Goal: Task Accomplishment & Management: Manage account settings

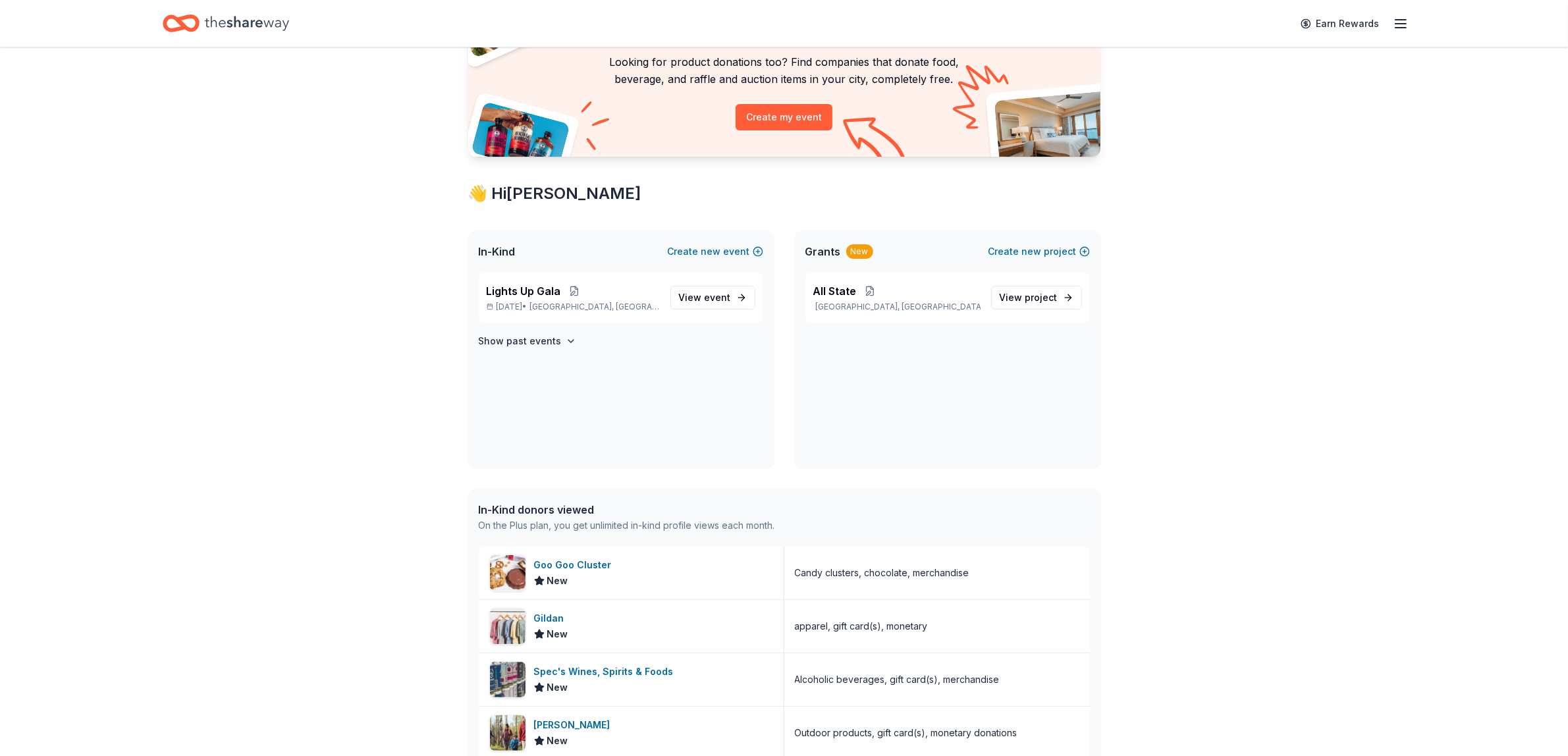
scroll to position [110, 0]
click at [565, 307] on span "Houston, TX" at bounding box center [594, 305] width 130 height 11
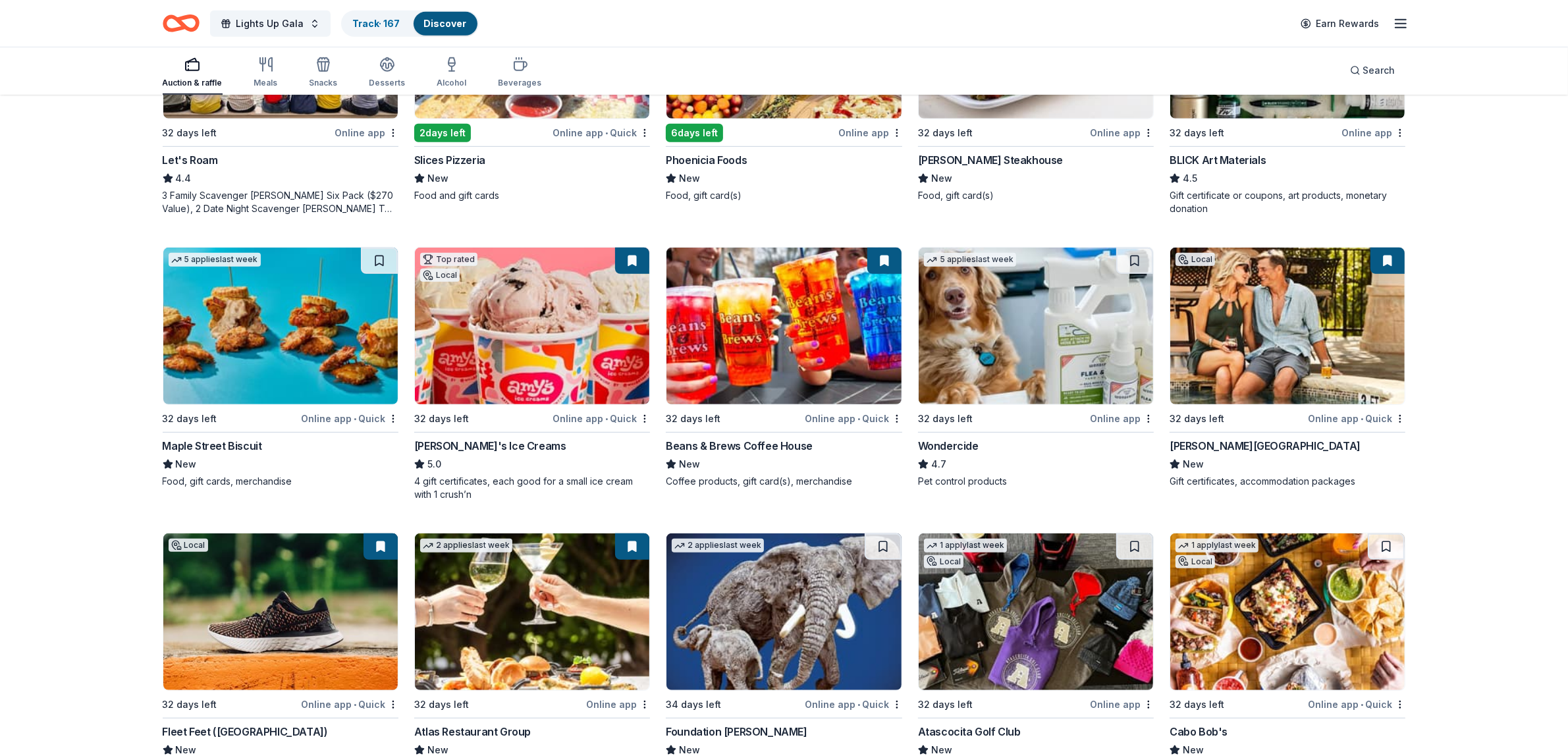
scroll to position [854, 0]
click at [1294, 327] on img at bounding box center [1287, 326] width 235 height 157
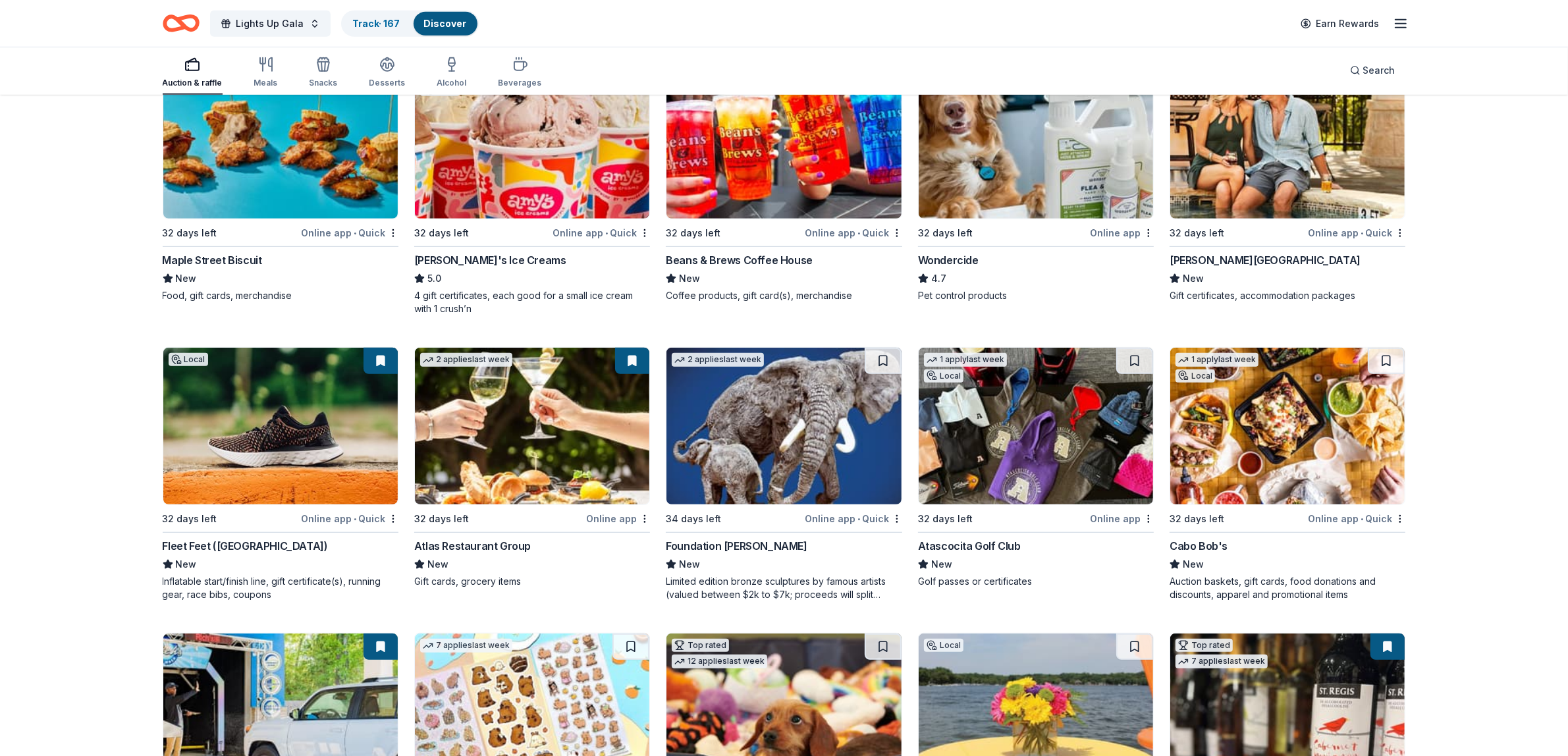
scroll to position [1044, 0]
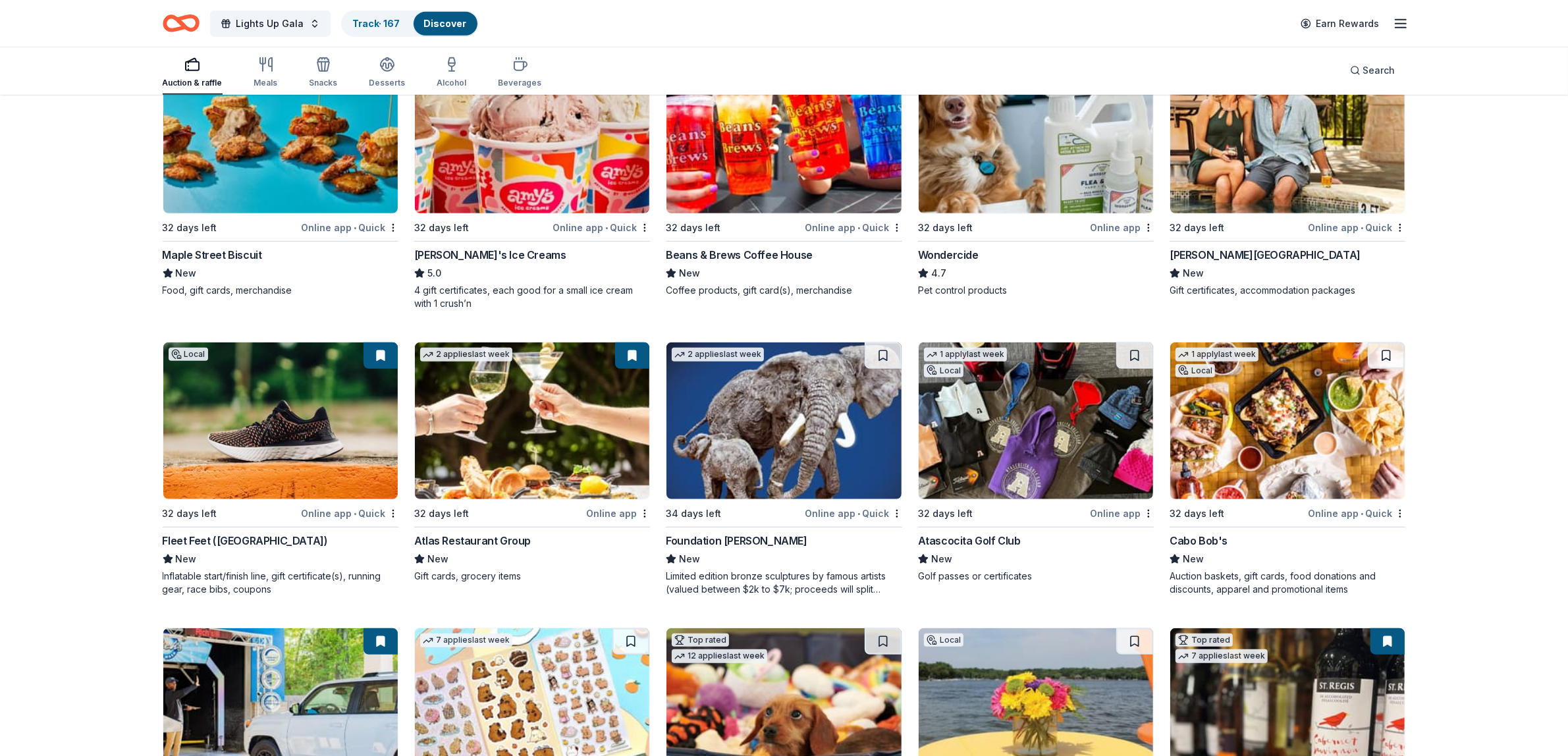
click at [535, 432] on img at bounding box center [532, 420] width 235 height 157
click at [289, 417] on img at bounding box center [280, 420] width 235 height 157
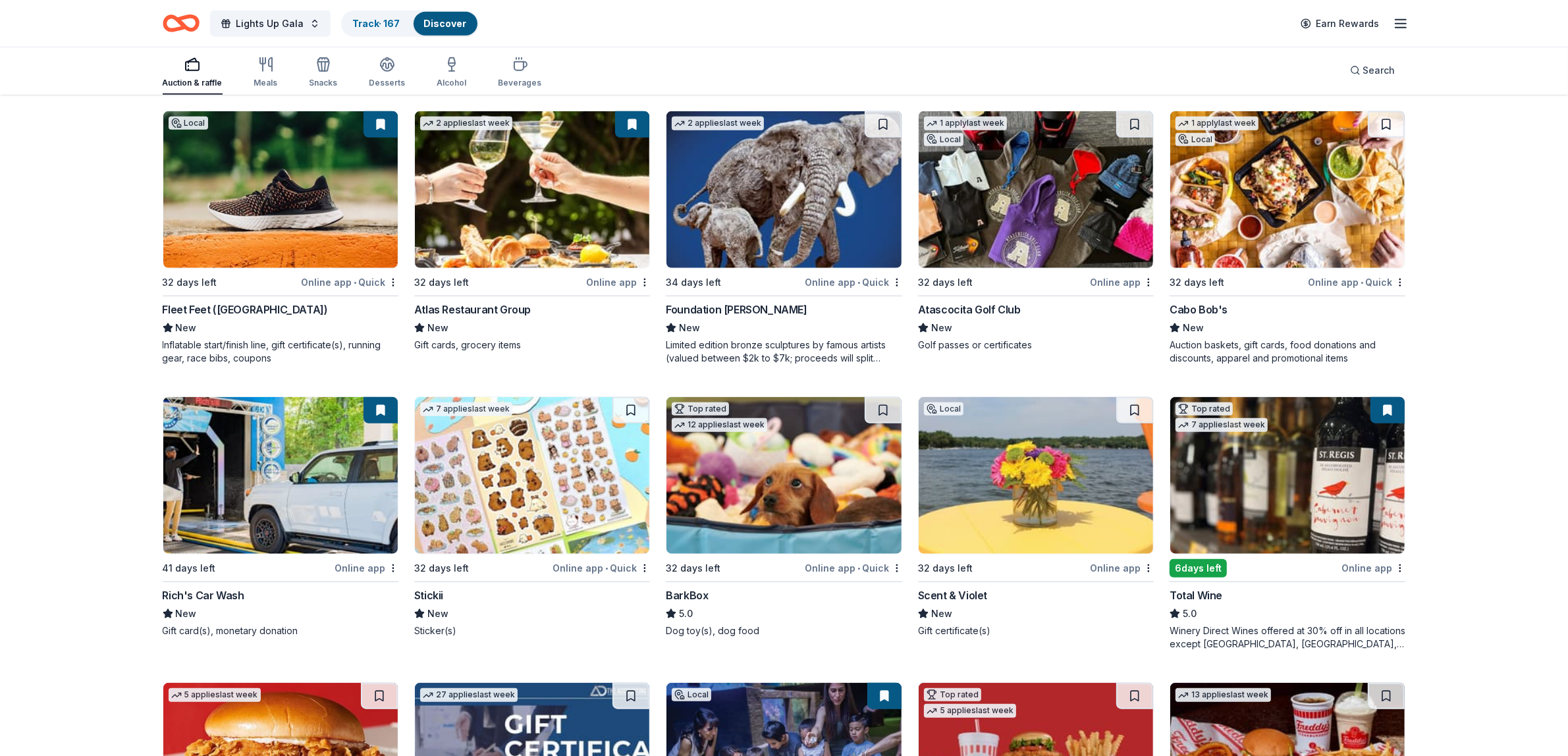
click at [293, 461] on img at bounding box center [280, 475] width 235 height 157
click at [1253, 494] on img at bounding box center [1287, 475] width 235 height 157
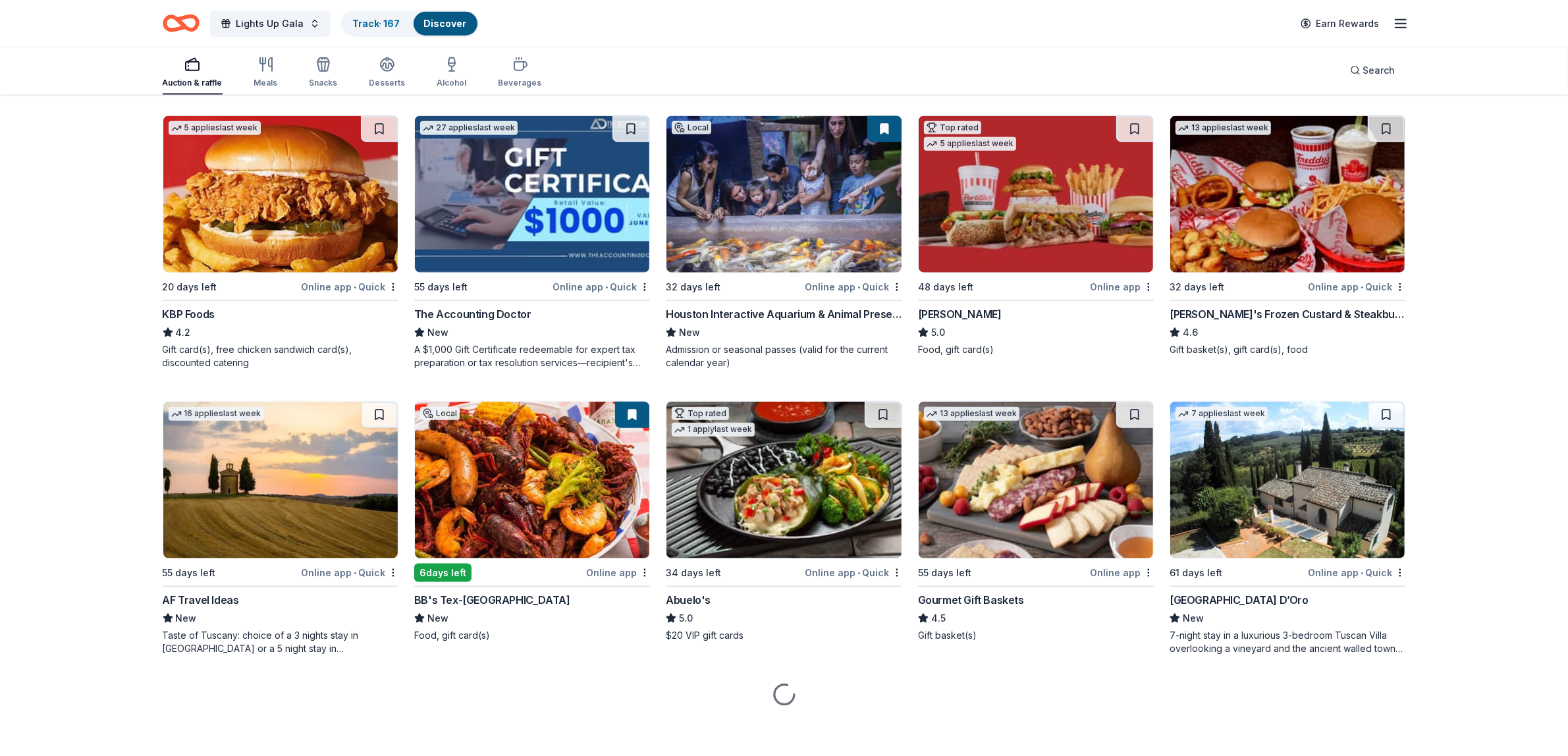
scroll to position [1843, 0]
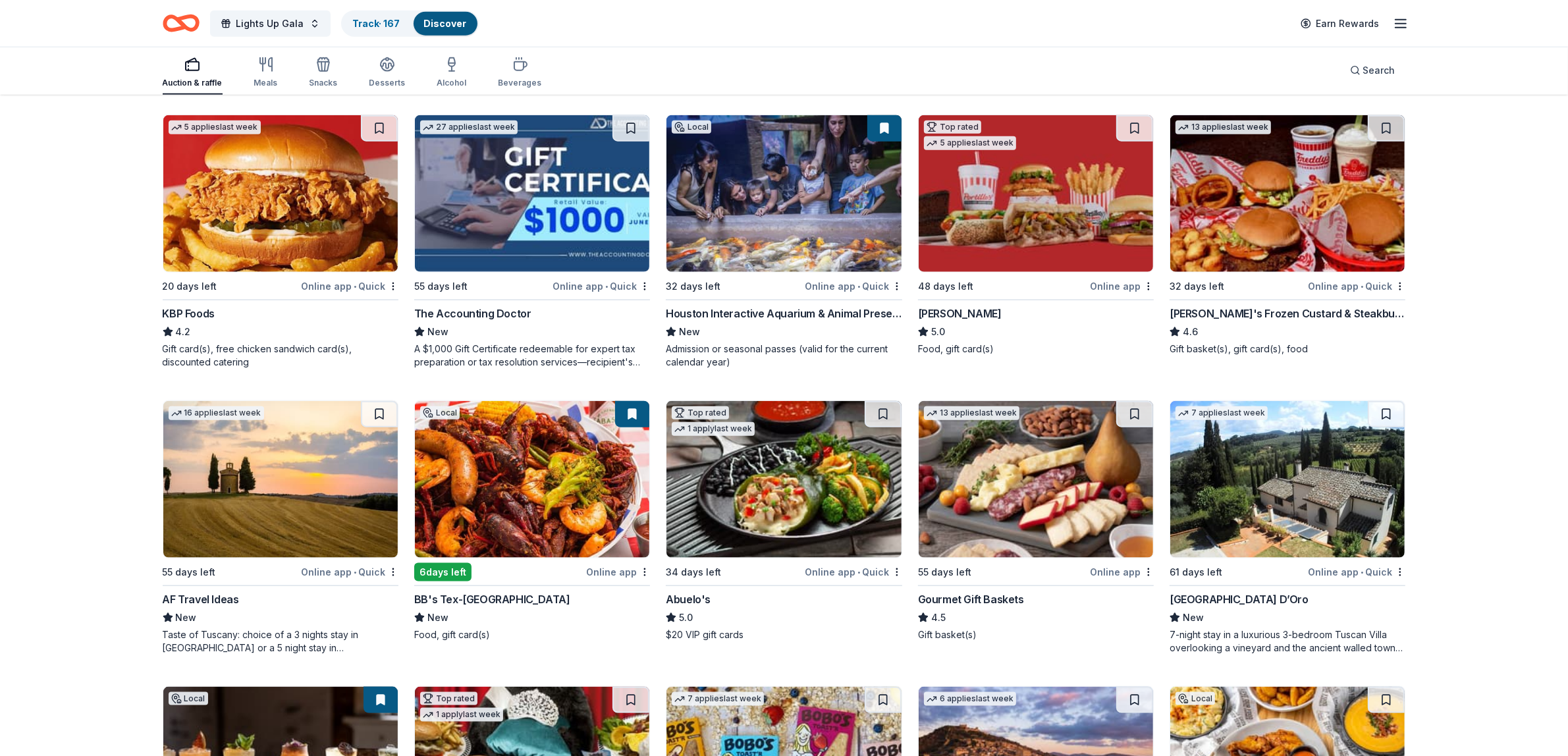
click at [525, 519] on img at bounding box center [532, 479] width 235 height 157
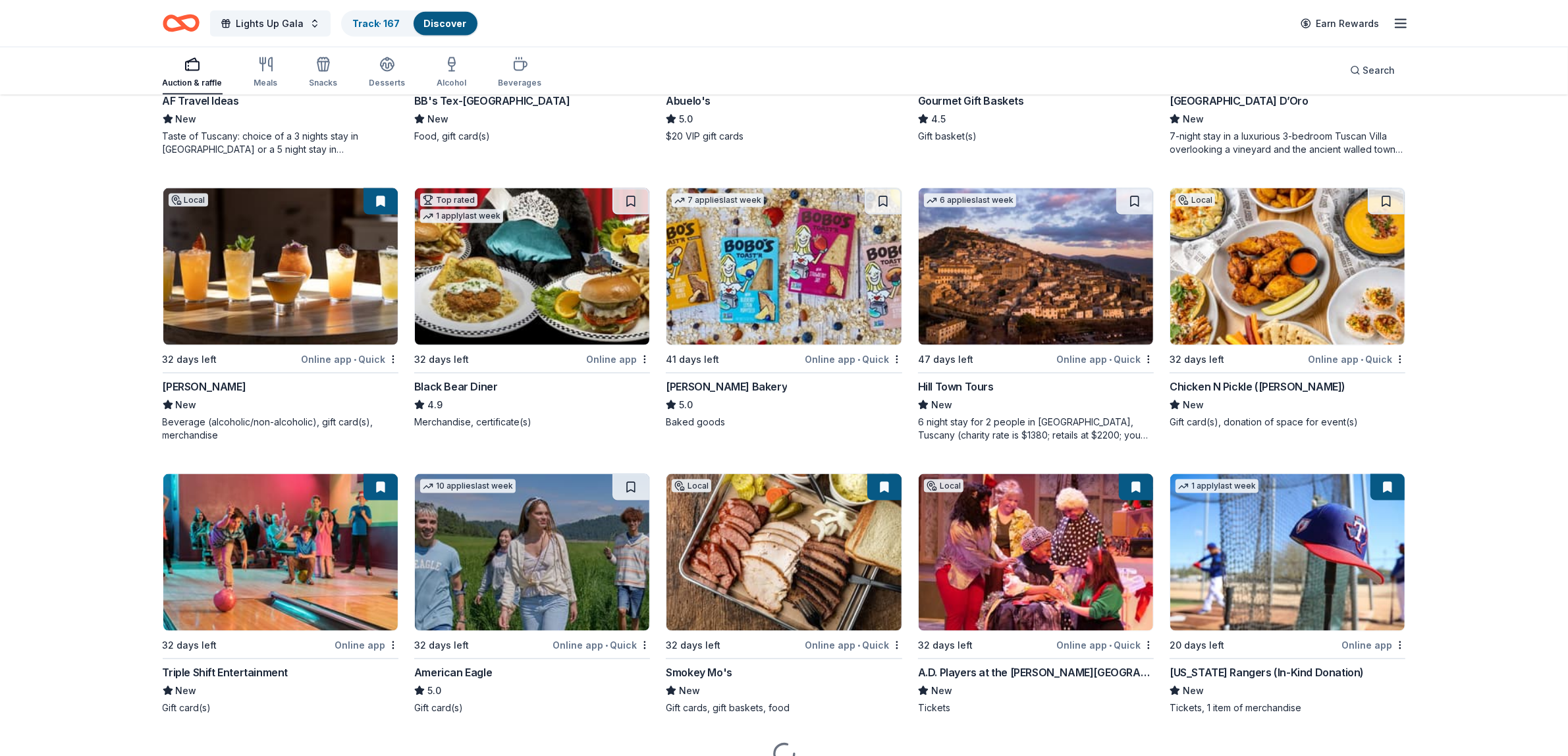
scroll to position [2342, 0]
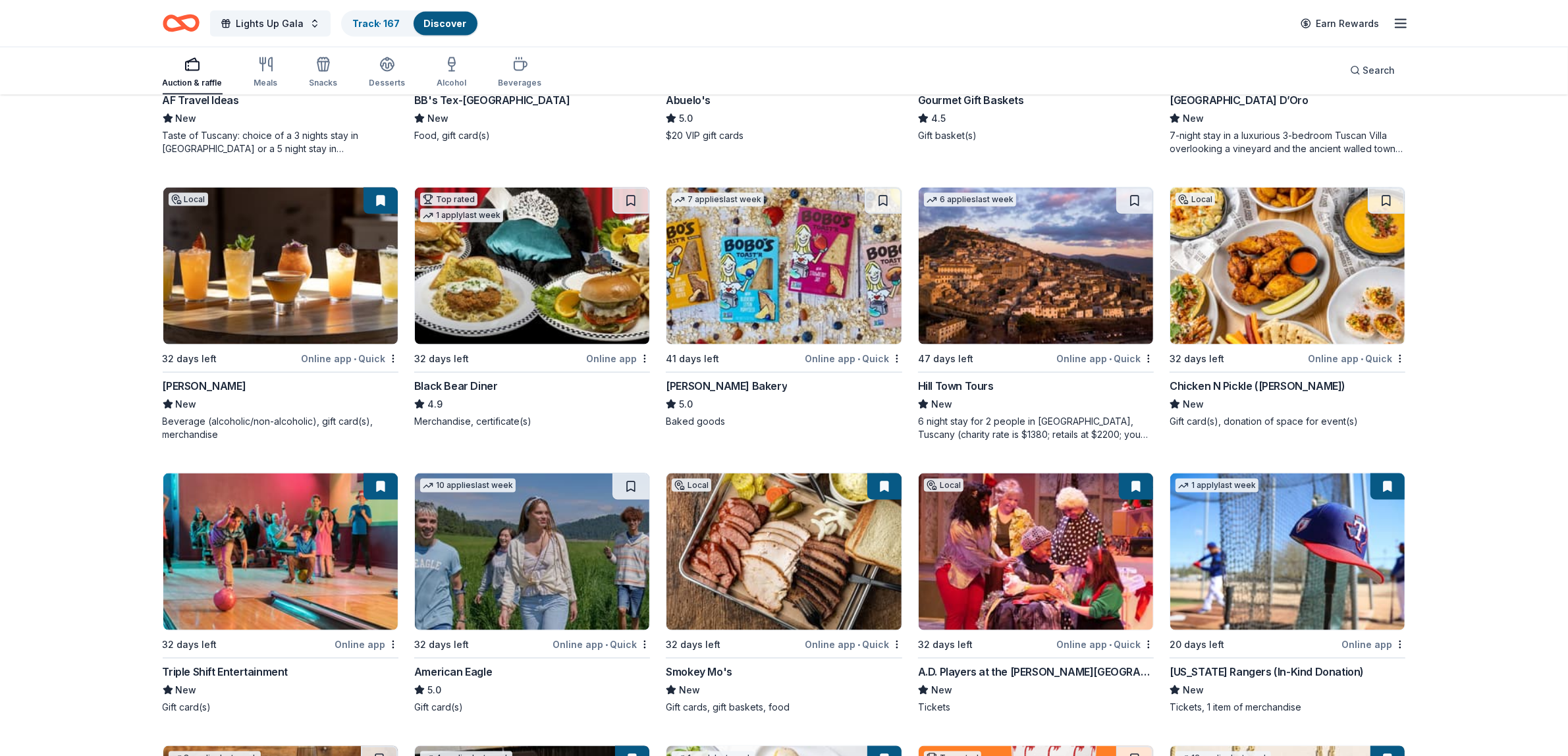
click at [291, 241] on img at bounding box center [280, 266] width 235 height 157
click at [604, 245] on img at bounding box center [532, 266] width 235 height 157
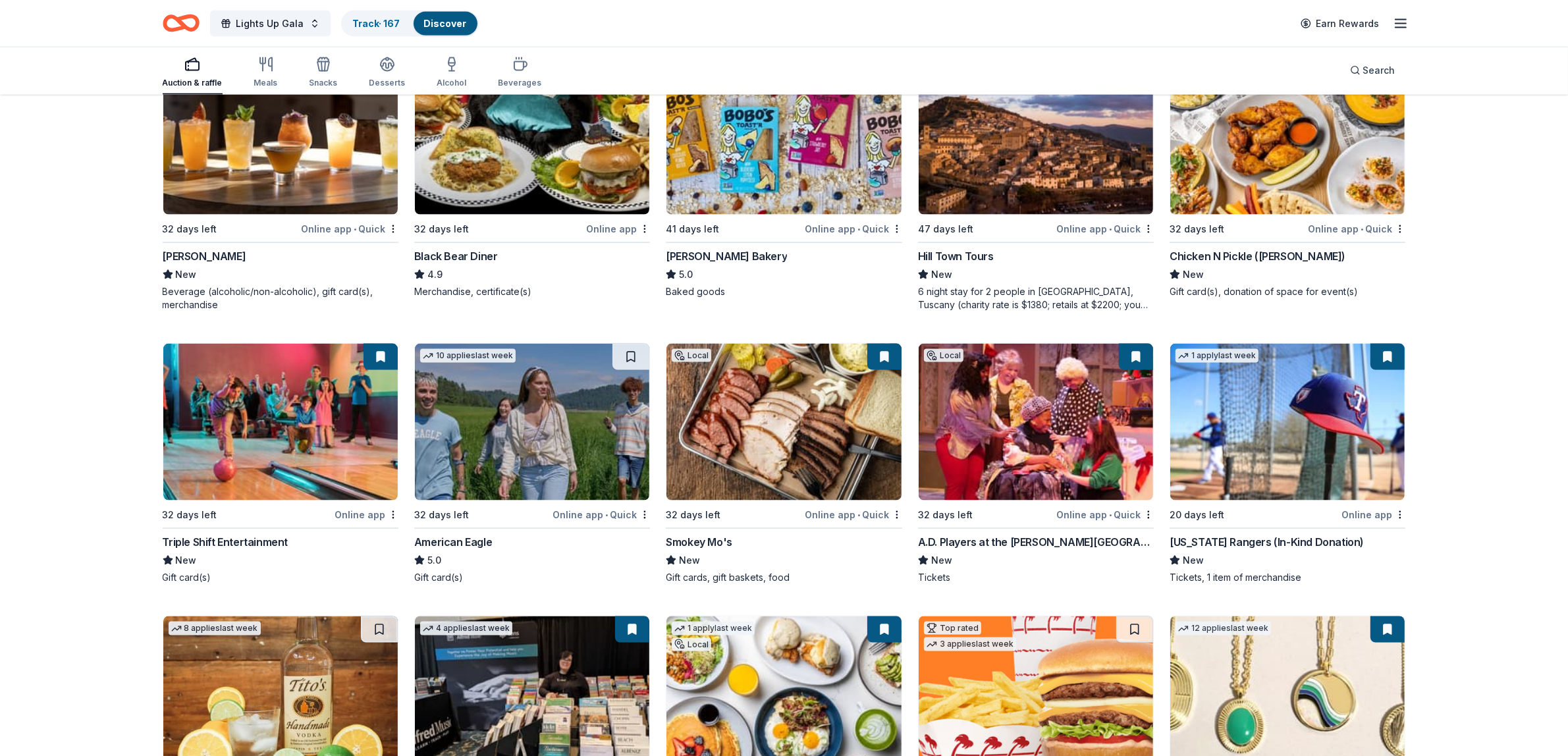
scroll to position [2473, 0]
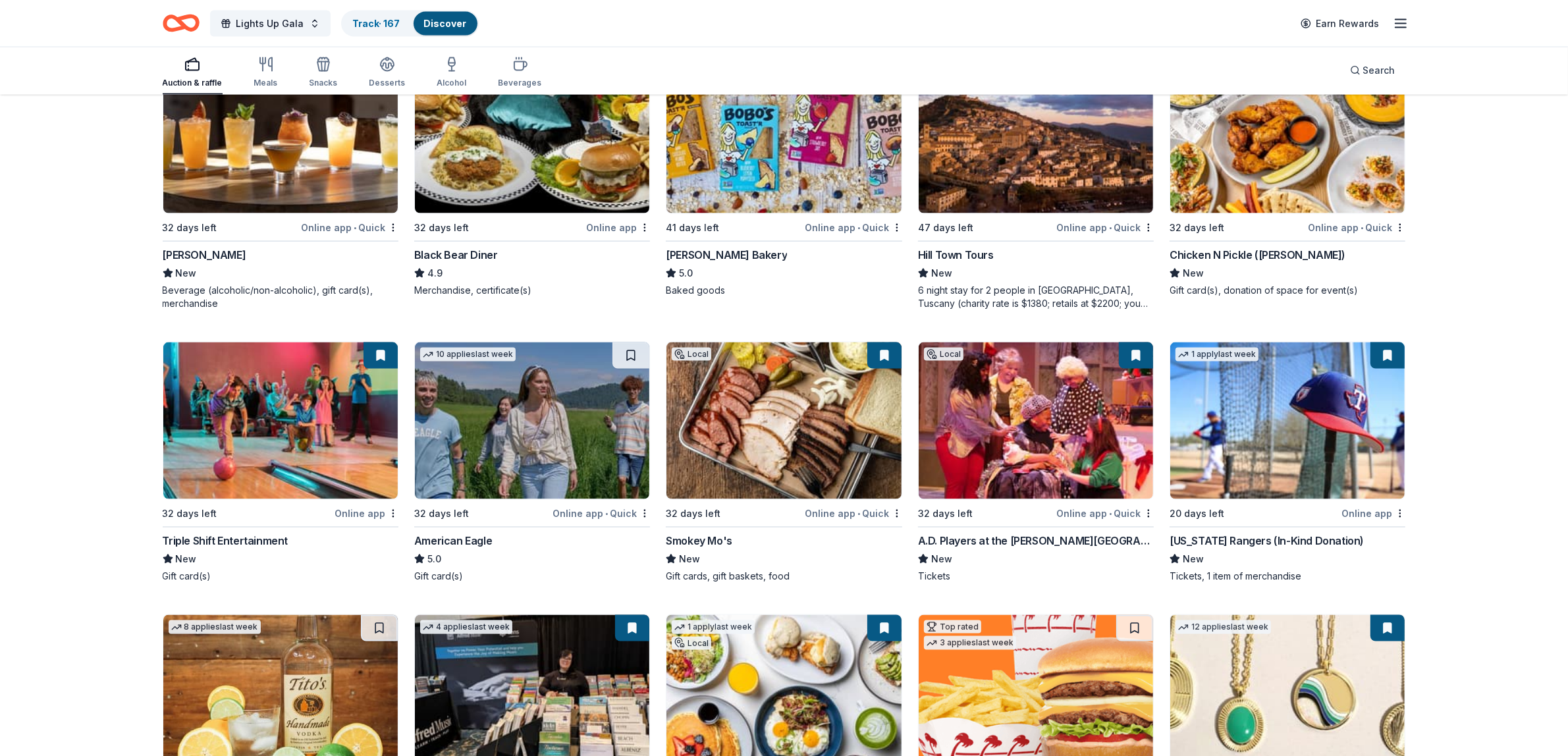
click at [275, 430] on img at bounding box center [280, 420] width 235 height 157
click at [754, 446] on img at bounding box center [783, 420] width 235 height 157
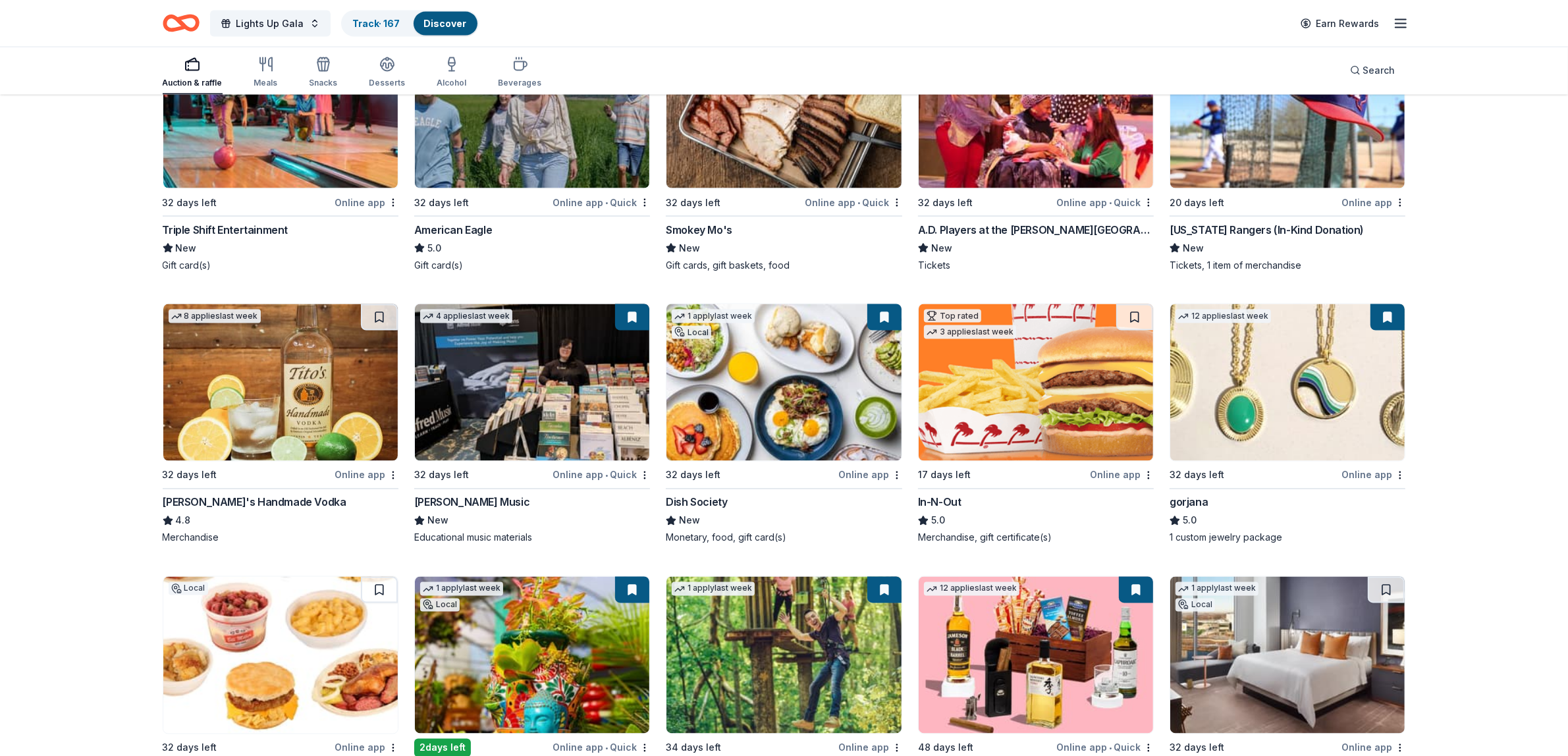
scroll to position [2785, 0]
click at [1259, 145] on img at bounding box center [1287, 109] width 235 height 157
click at [1293, 394] on img at bounding box center [1287, 382] width 235 height 157
click at [774, 364] on img at bounding box center [783, 382] width 235 height 157
click at [543, 374] on img at bounding box center [532, 382] width 235 height 157
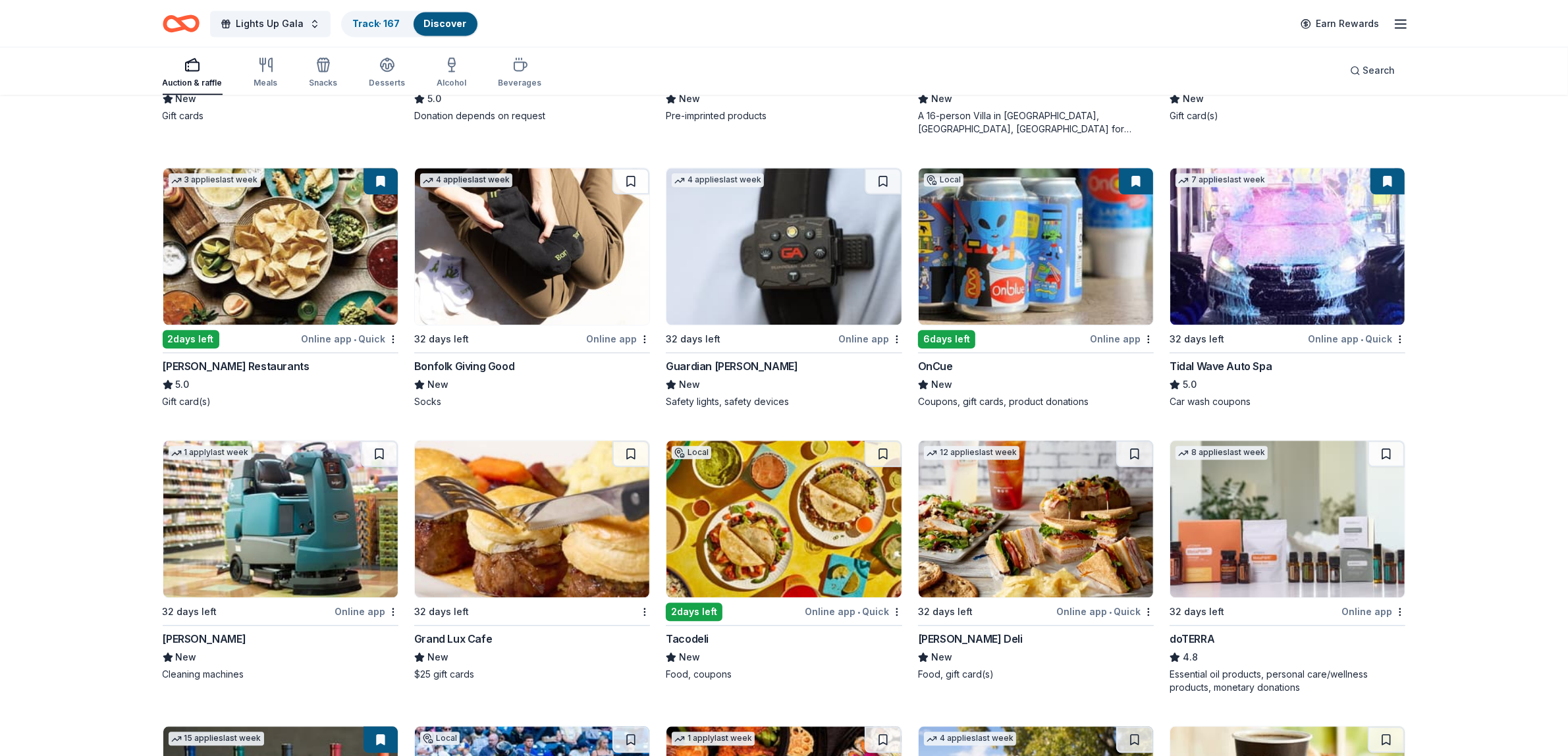
scroll to position [3753, 0]
click at [1022, 271] on img at bounding box center [1036, 245] width 235 height 157
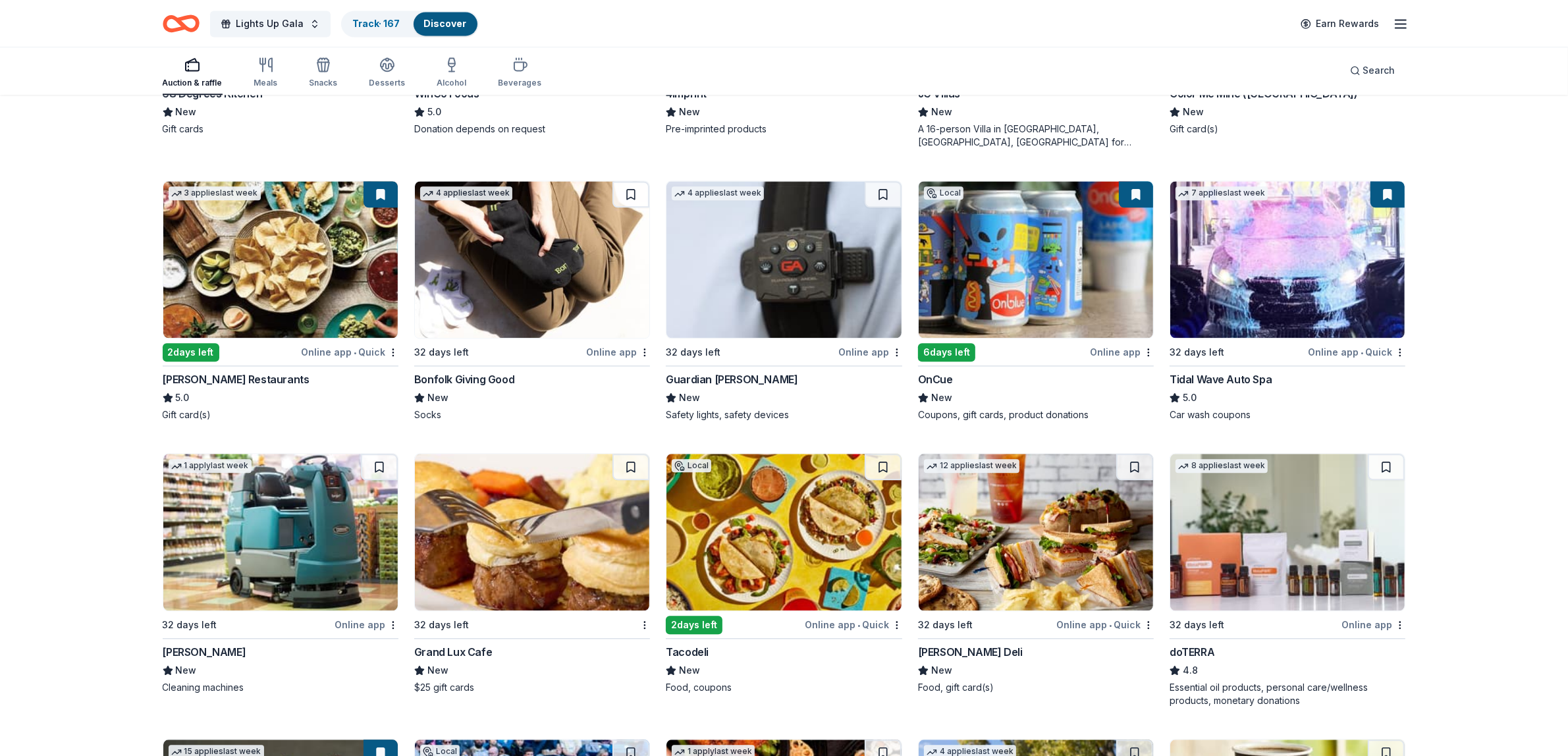
click at [324, 261] on img at bounding box center [280, 259] width 235 height 157
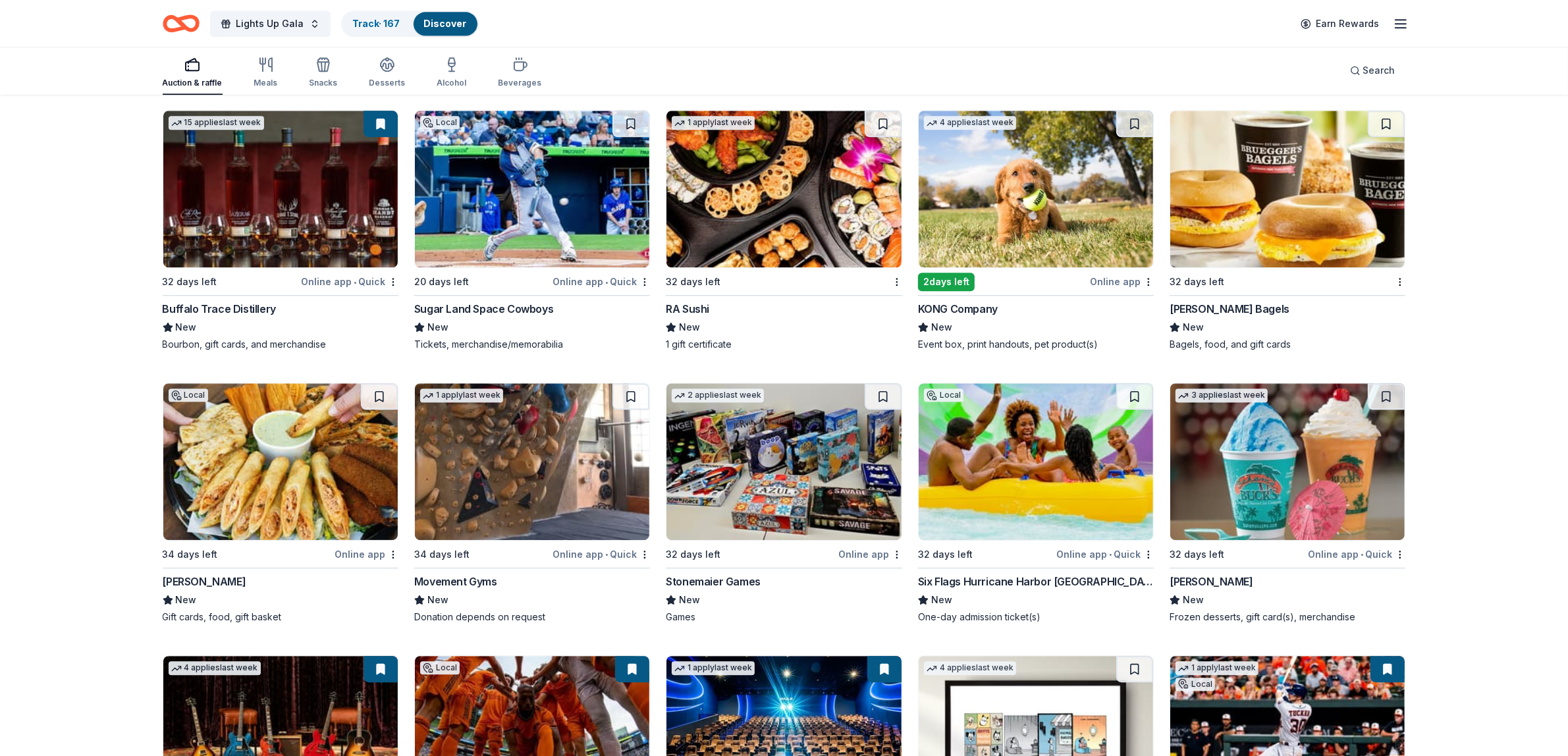
scroll to position [4369, 0]
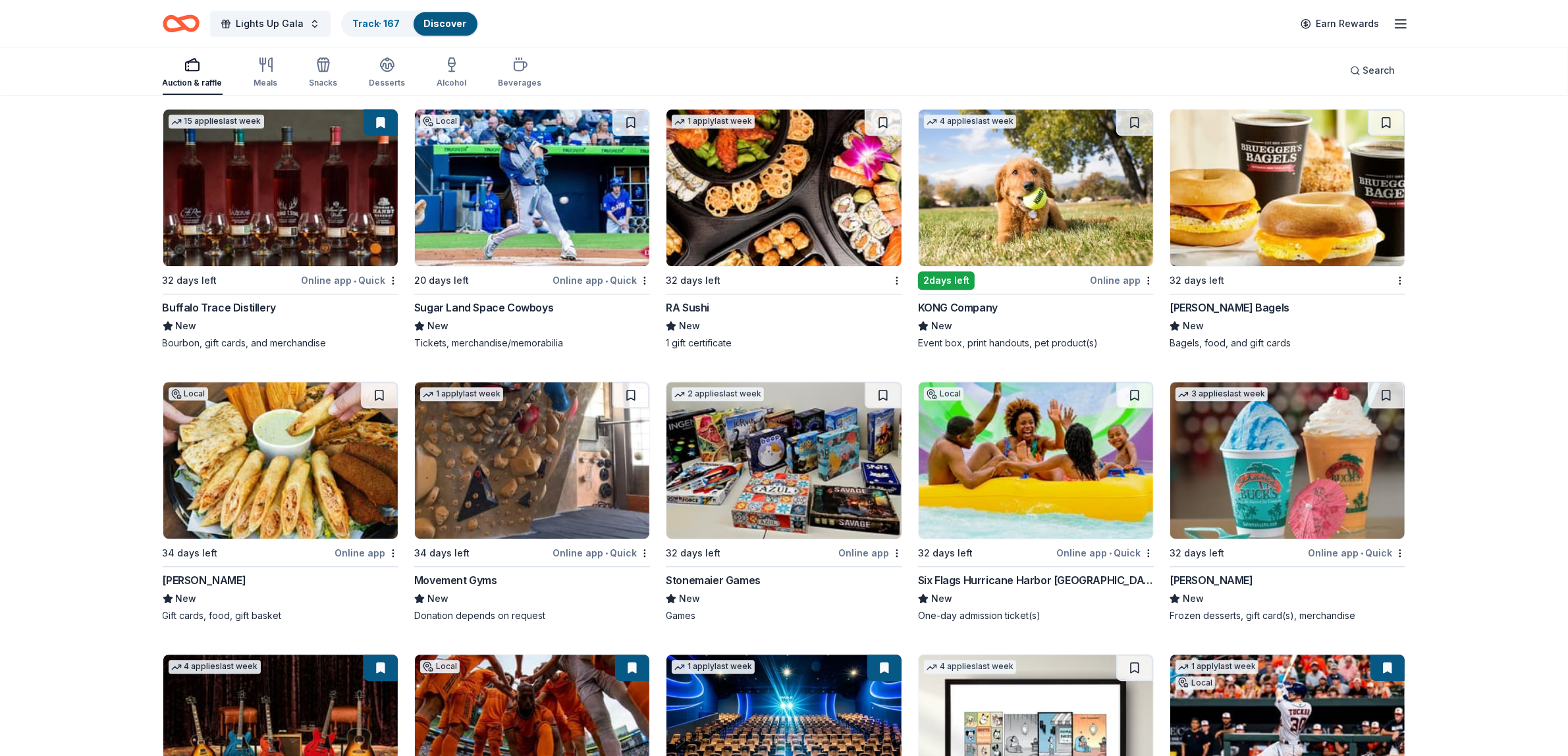
click at [534, 172] on img at bounding box center [532, 188] width 235 height 157
click at [277, 229] on img at bounding box center [280, 188] width 235 height 157
click at [364, 20] on link "Track · 167" at bounding box center [376, 23] width 47 height 11
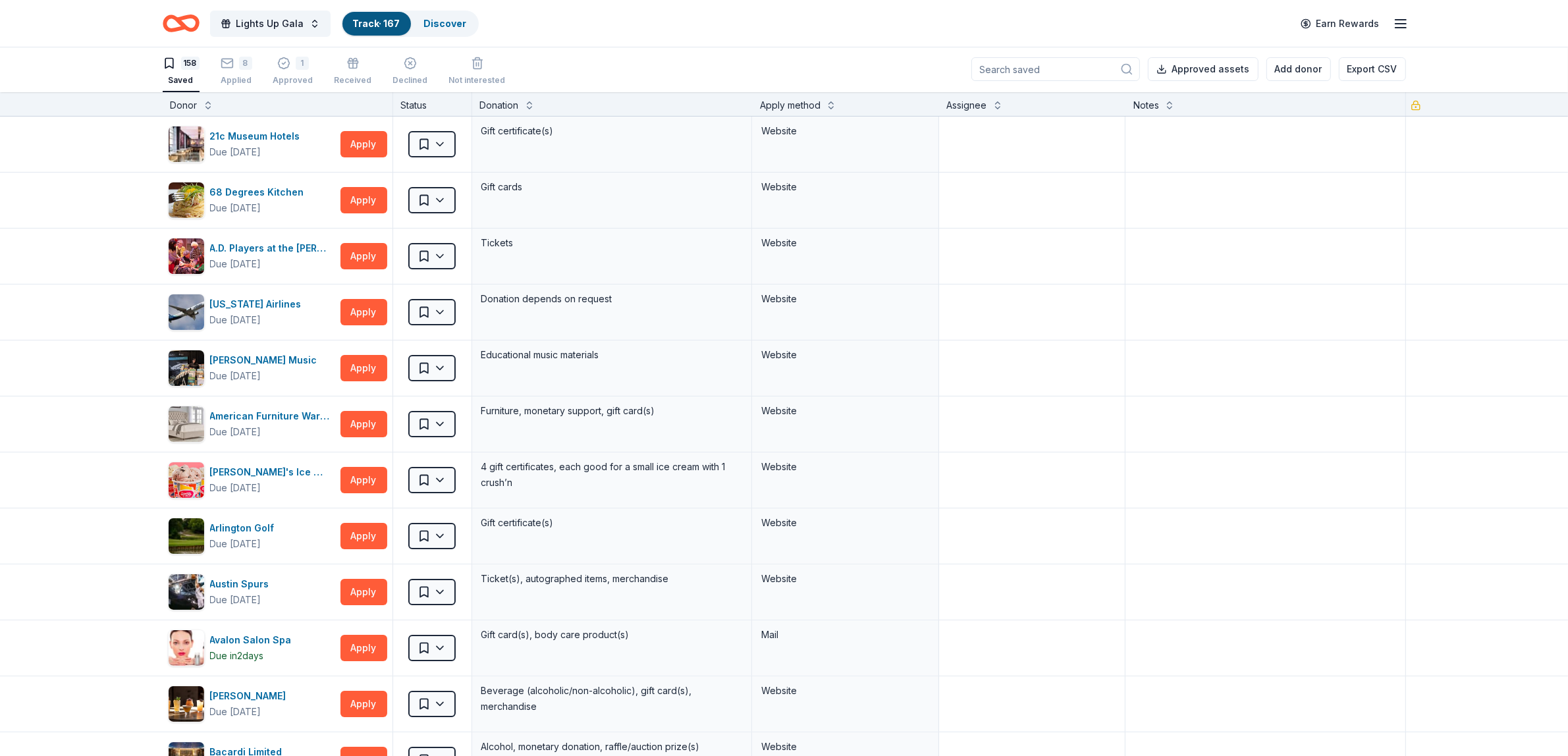
scroll to position [1, 0]
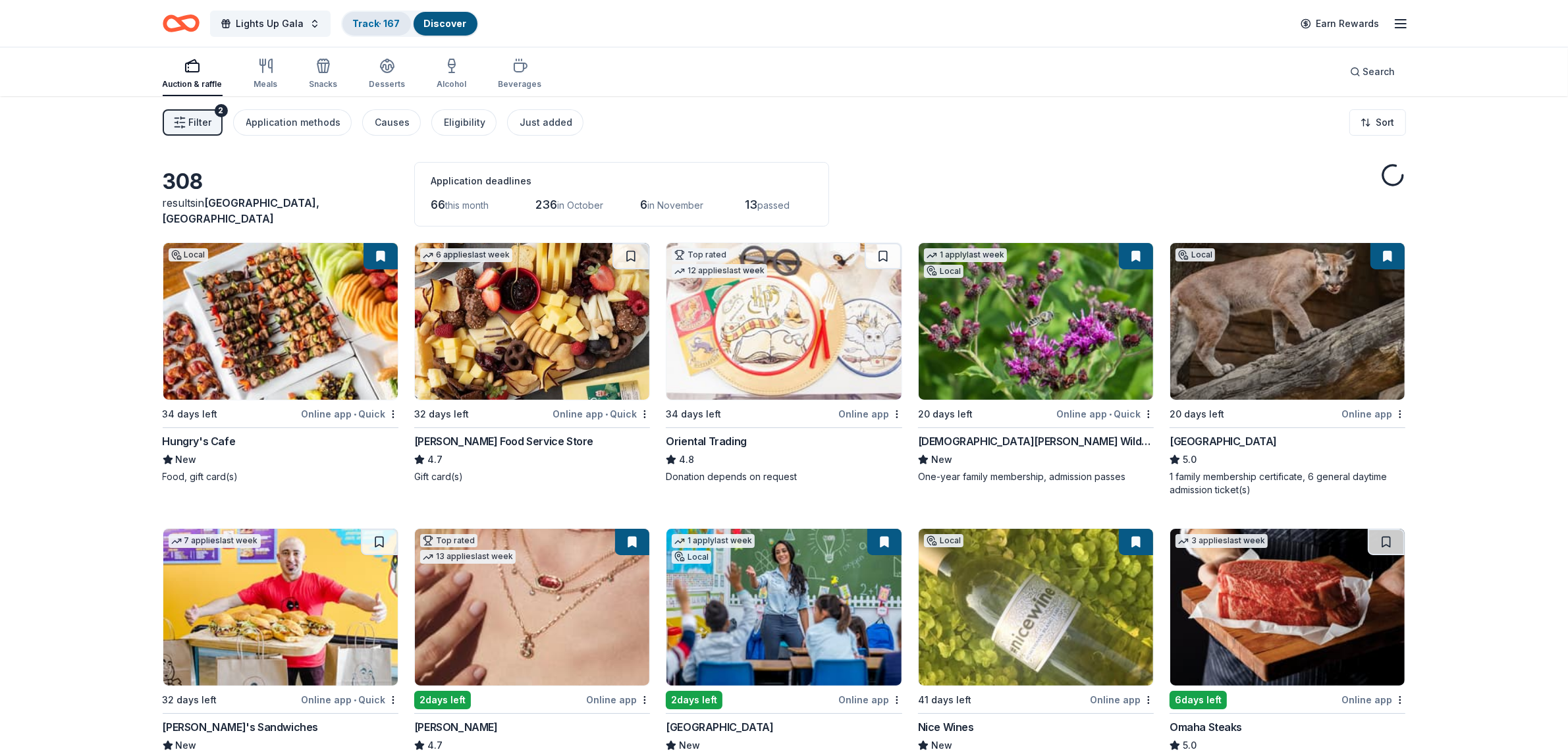
click at [381, 21] on link "Track · 167" at bounding box center [376, 23] width 47 height 11
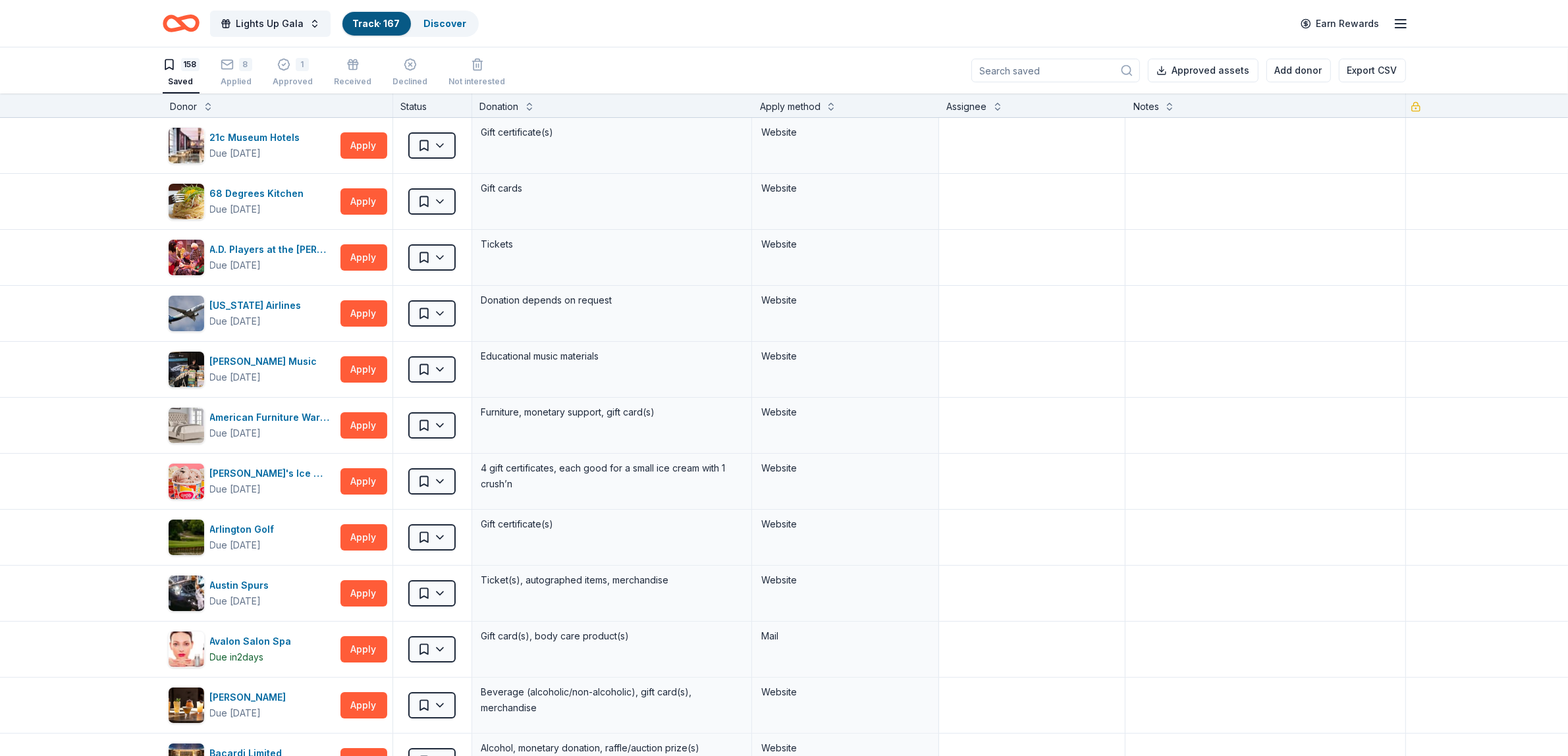
scroll to position [1, 0]
click at [273, 76] on div "Approved" at bounding box center [293, 81] width 40 height 11
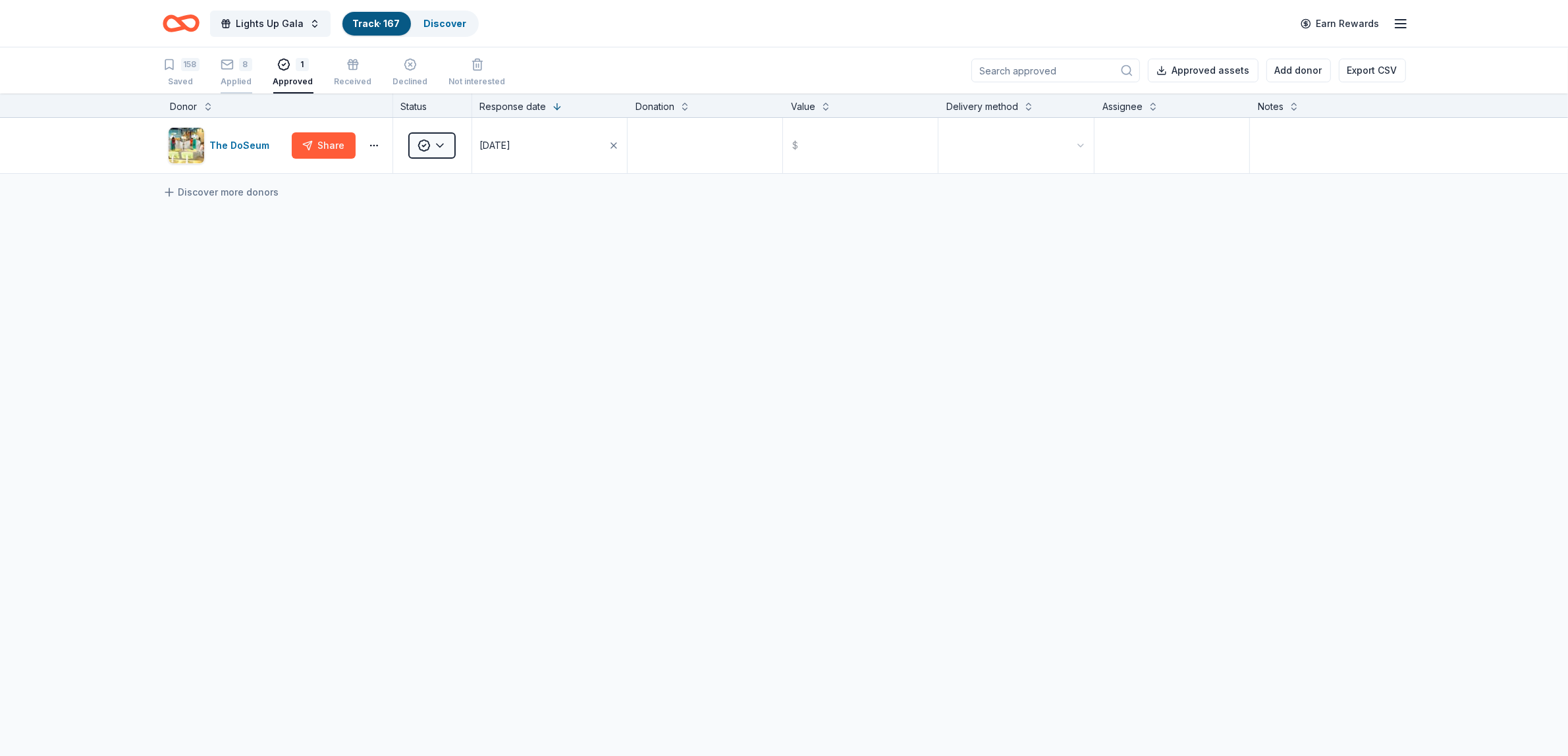
click at [241, 73] on div "8 Applied" at bounding box center [236, 72] width 31 height 29
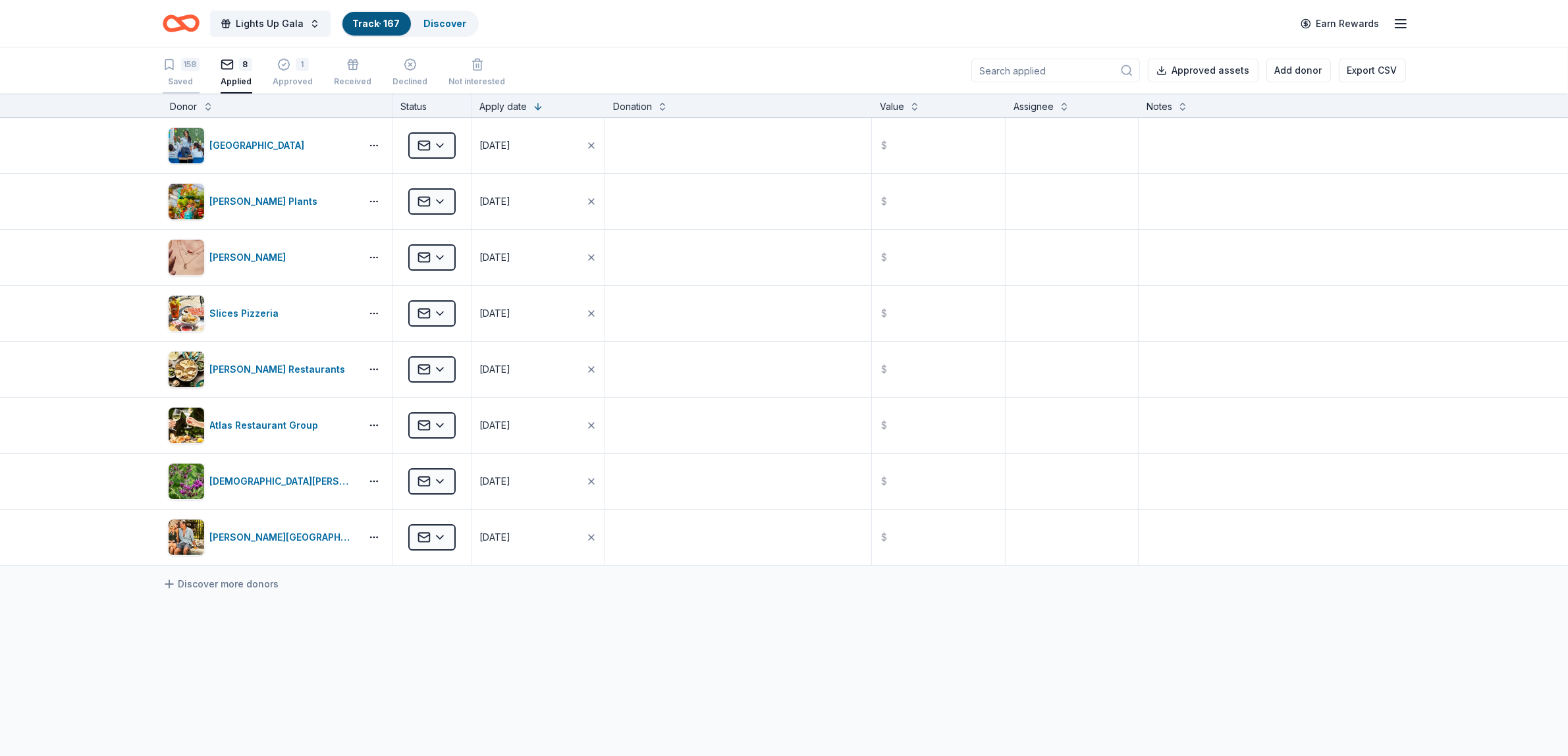
click at [173, 77] on div "Saved" at bounding box center [180, 82] width 37 height 11
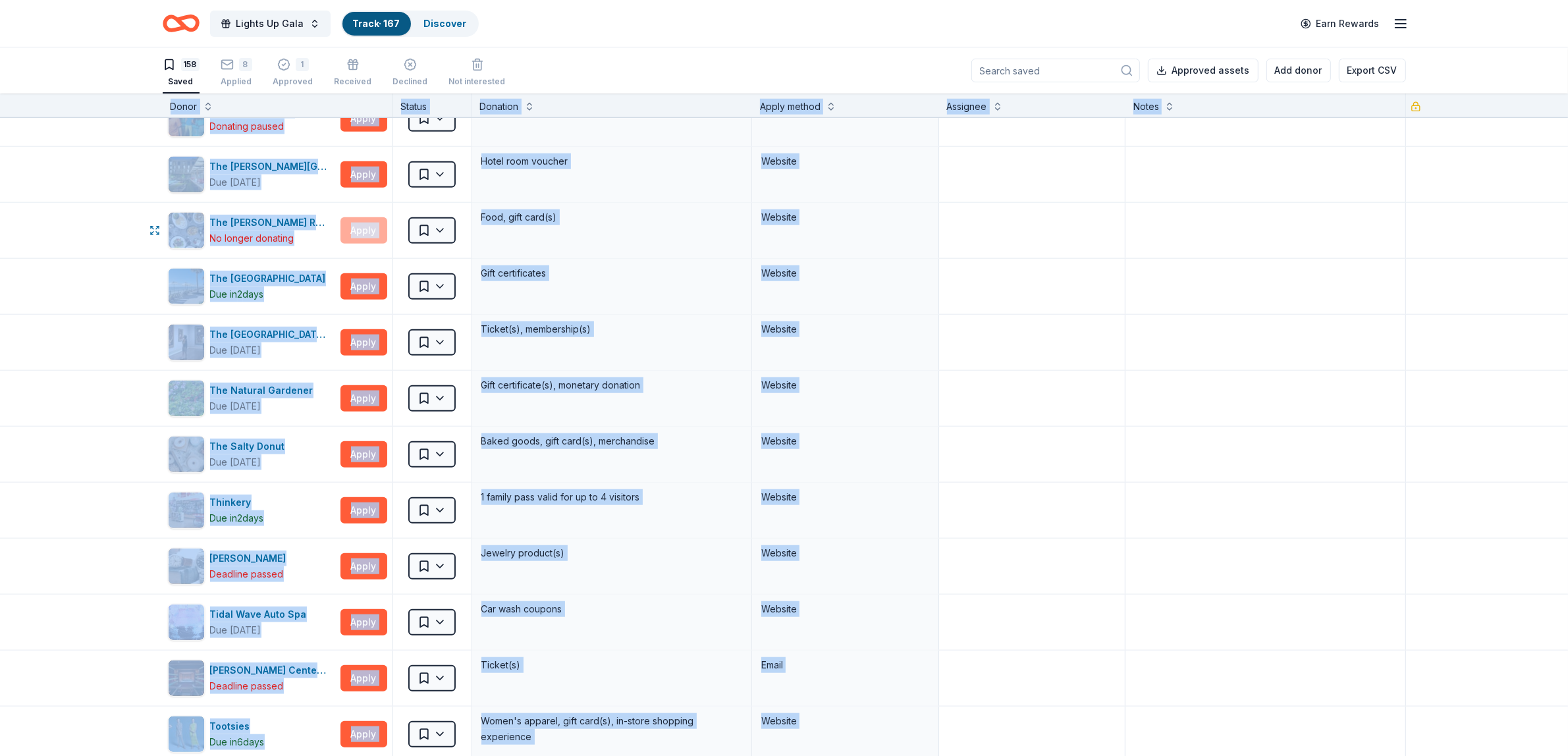
scroll to position [7776, 0]
click at [34, 249] on div "The Henry Restaurant No longer donating Apply Saved Food, gift card(s) Website" at bounding box center [784, 230] width 1568 height 56
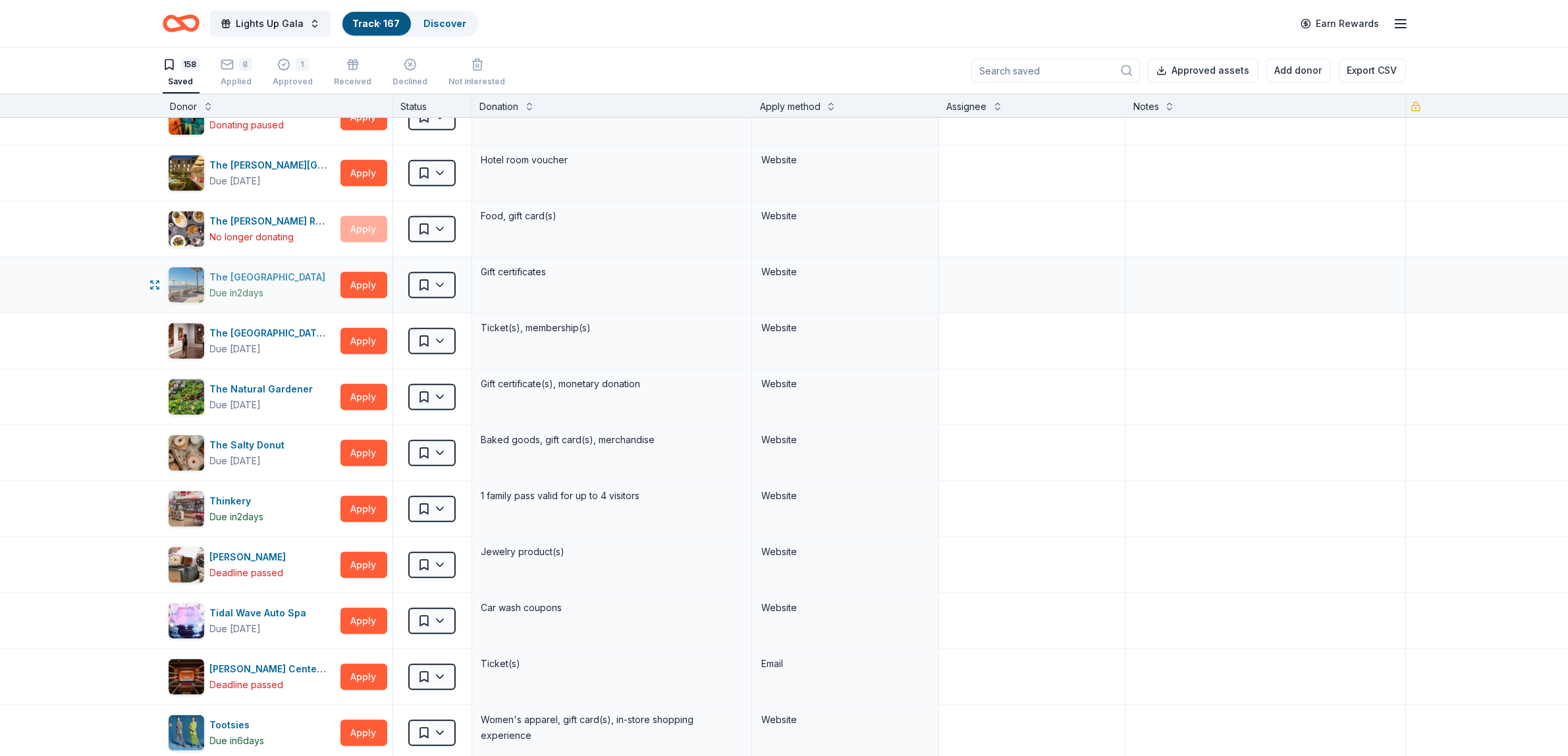
click at [239, 285] on div "The King and Prince Beach & Golf Resort" at bounding box center [270, 277] width 121 height 16
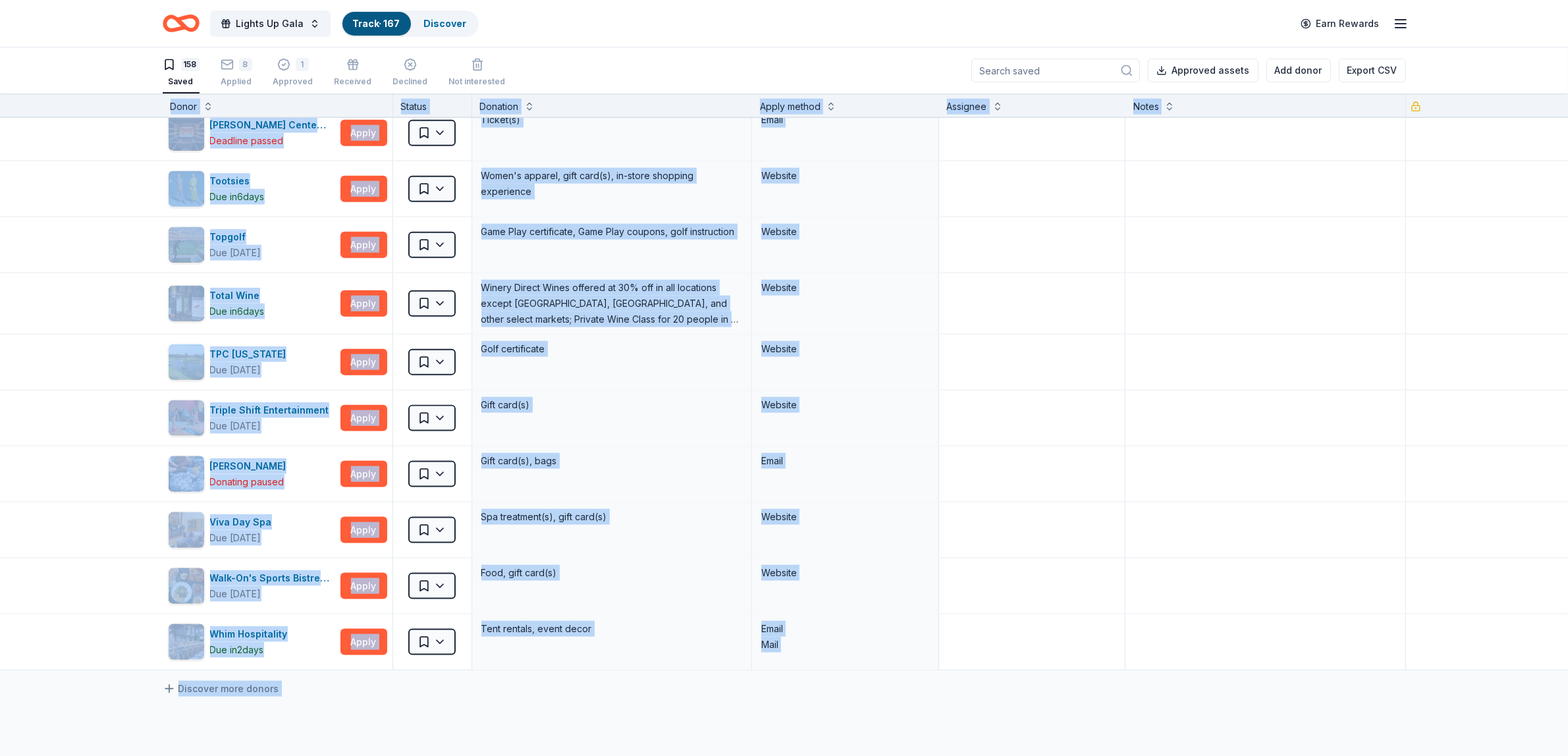
scroll to position [8319, 0]
click at [39, 162] on div "Tobin Center for the Performing Arts Deadline passed Apply Saved Ticket(s) Email" at bounding box center [784, 134] width 1568 height 56
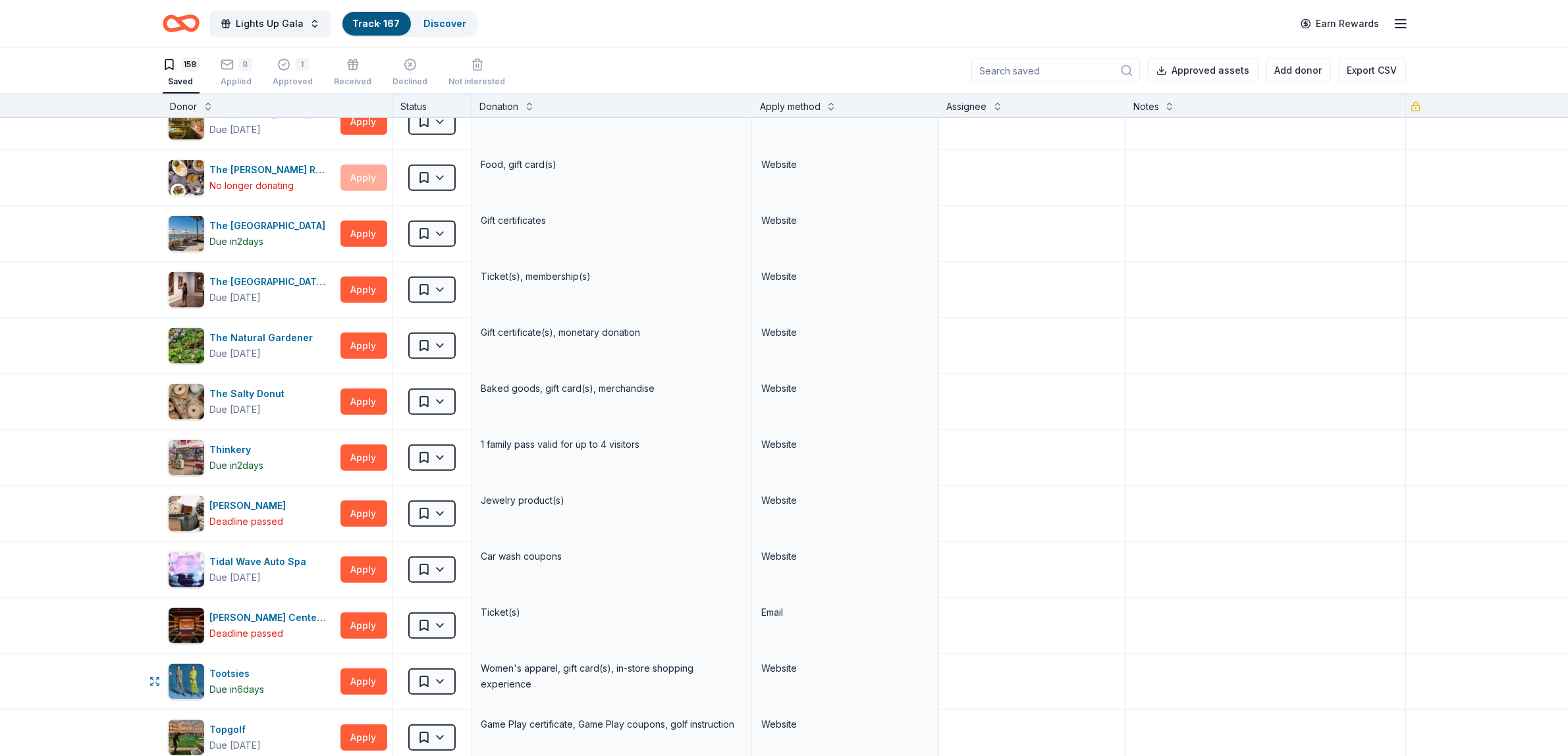
scroll to position [7827, 0]
click at [258, 515] on div "Thomas Markle Jewelers" at bounding box center [251, 507] width 82 height 16
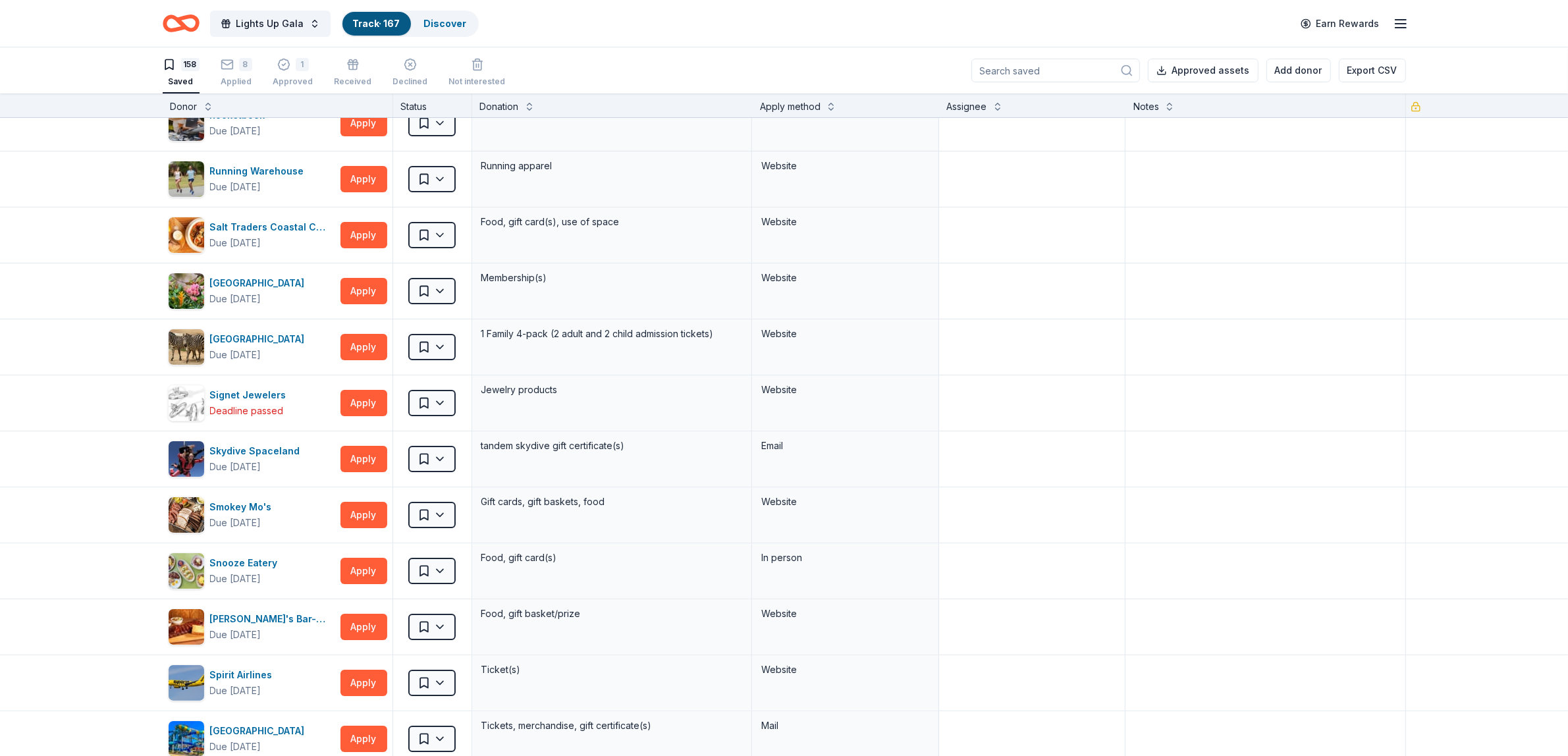
scroll to position [6279, 0]
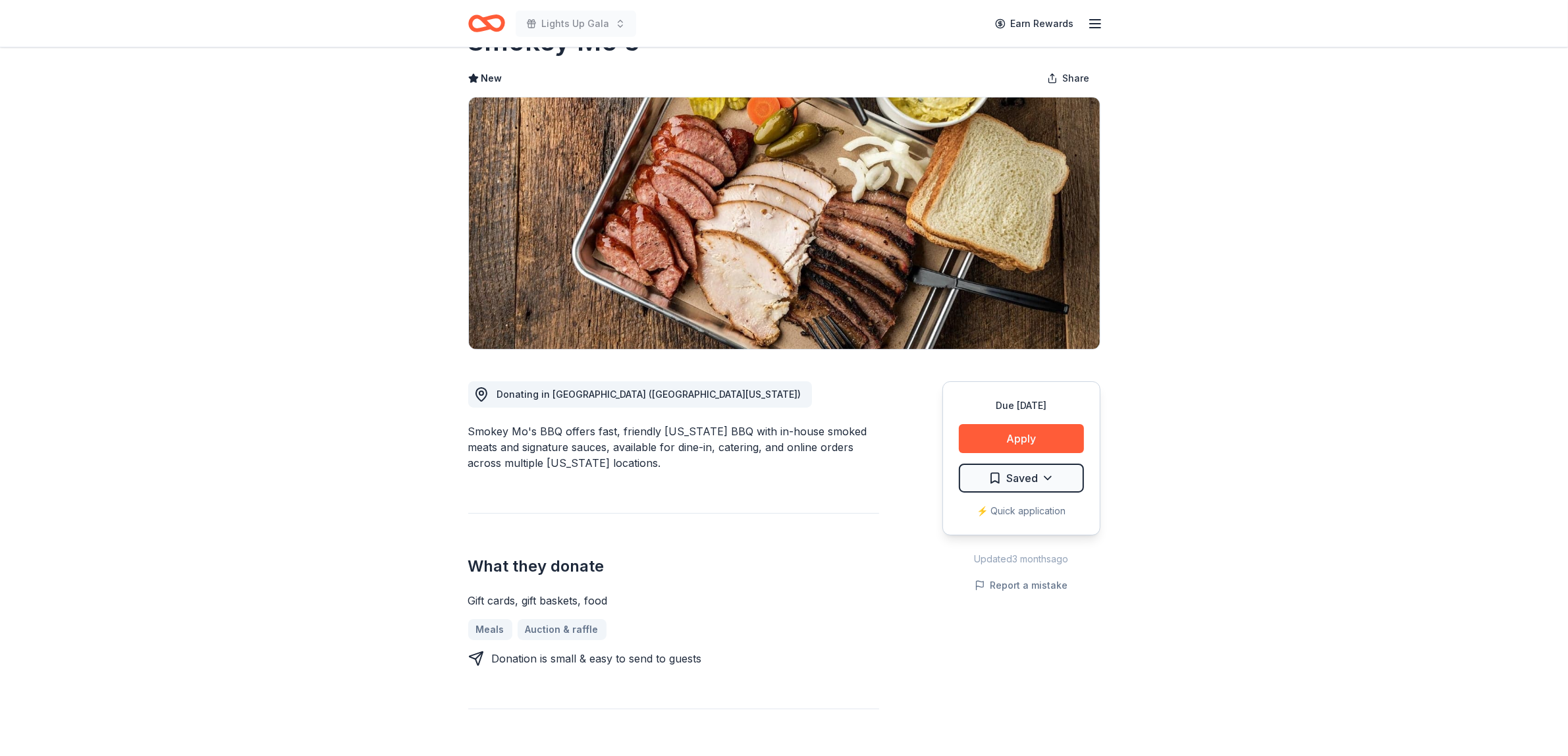
scroll to position [18, 0]
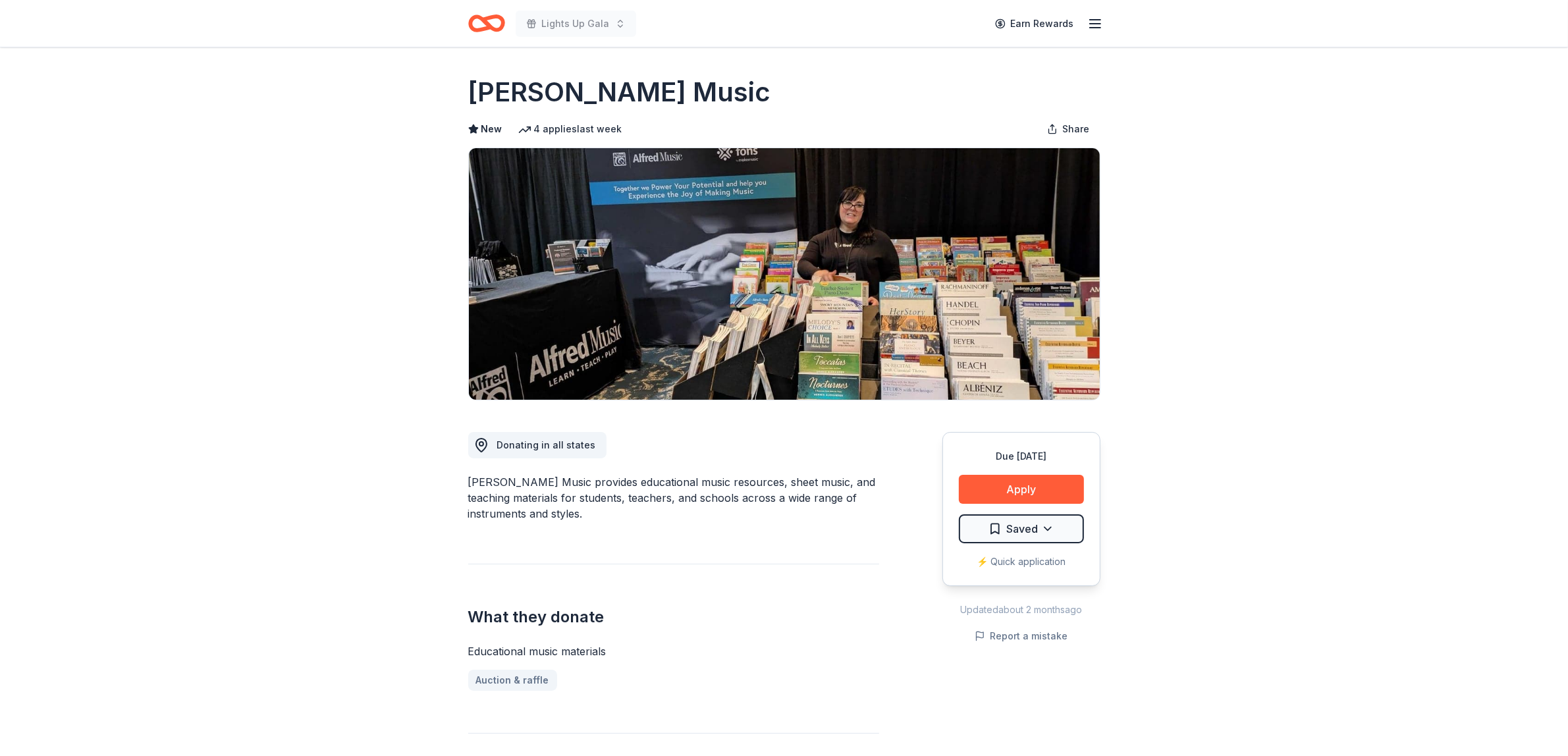
scroll to position [5, 0]
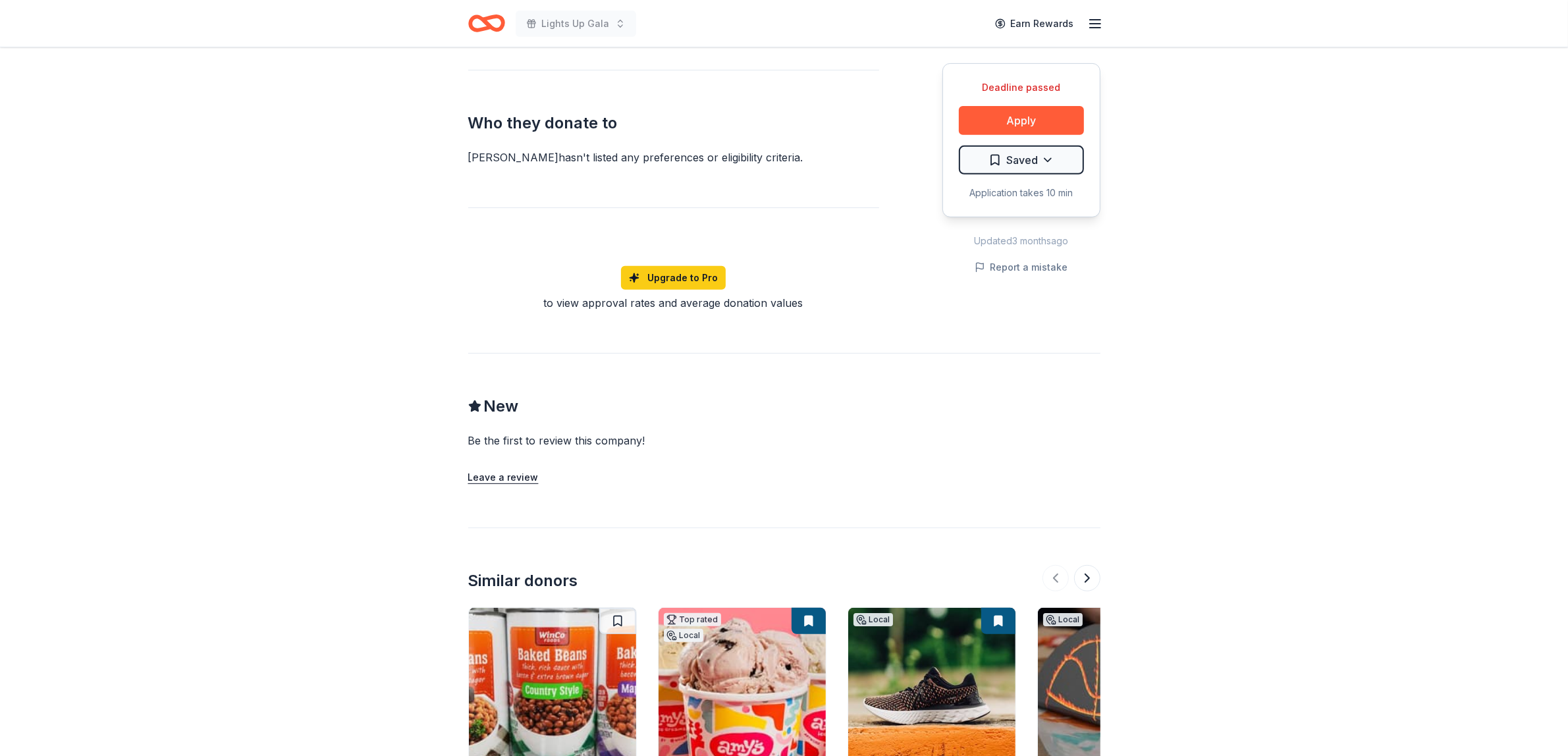
scroll to position [664, 0]
